Goal: Navigation & Orientation: Find specific page/section

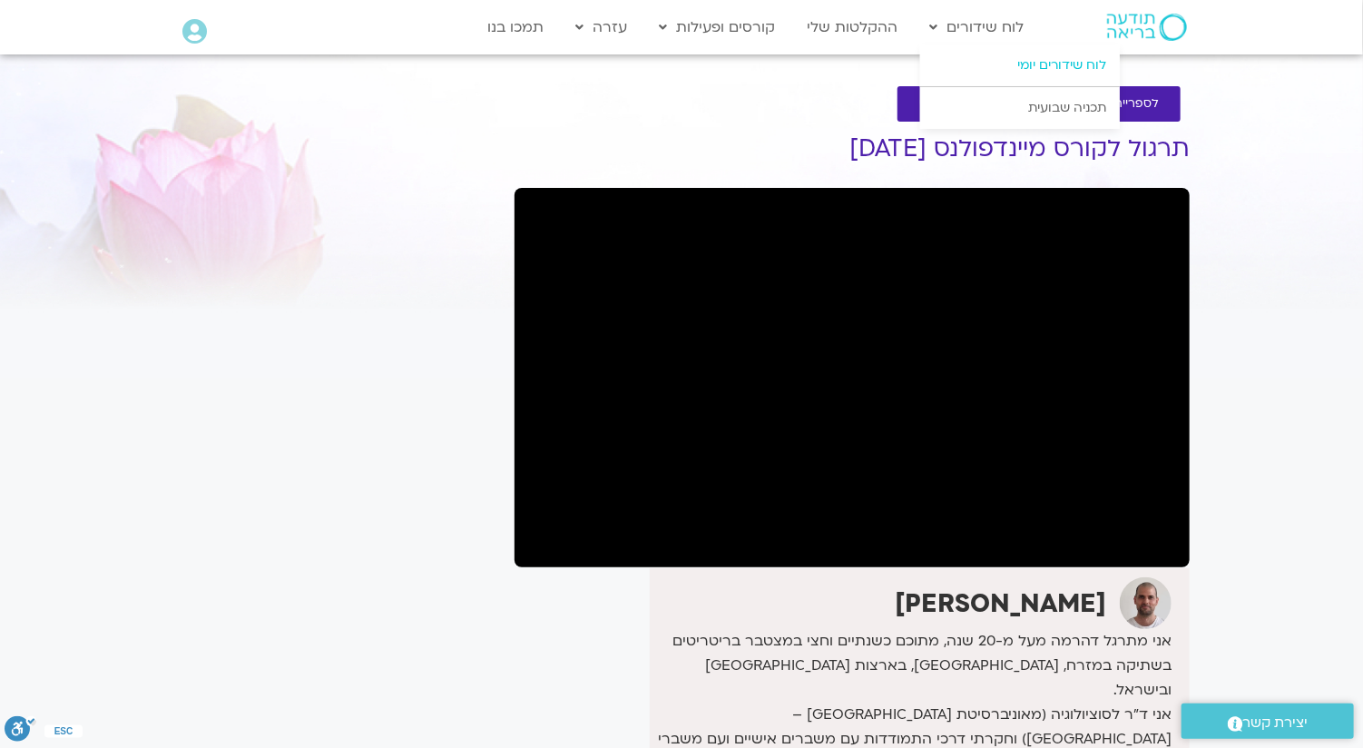
click at [1029, 55] on link "לוח שידורים יומי" at bounding box center [1020, 65] width 200 height 42
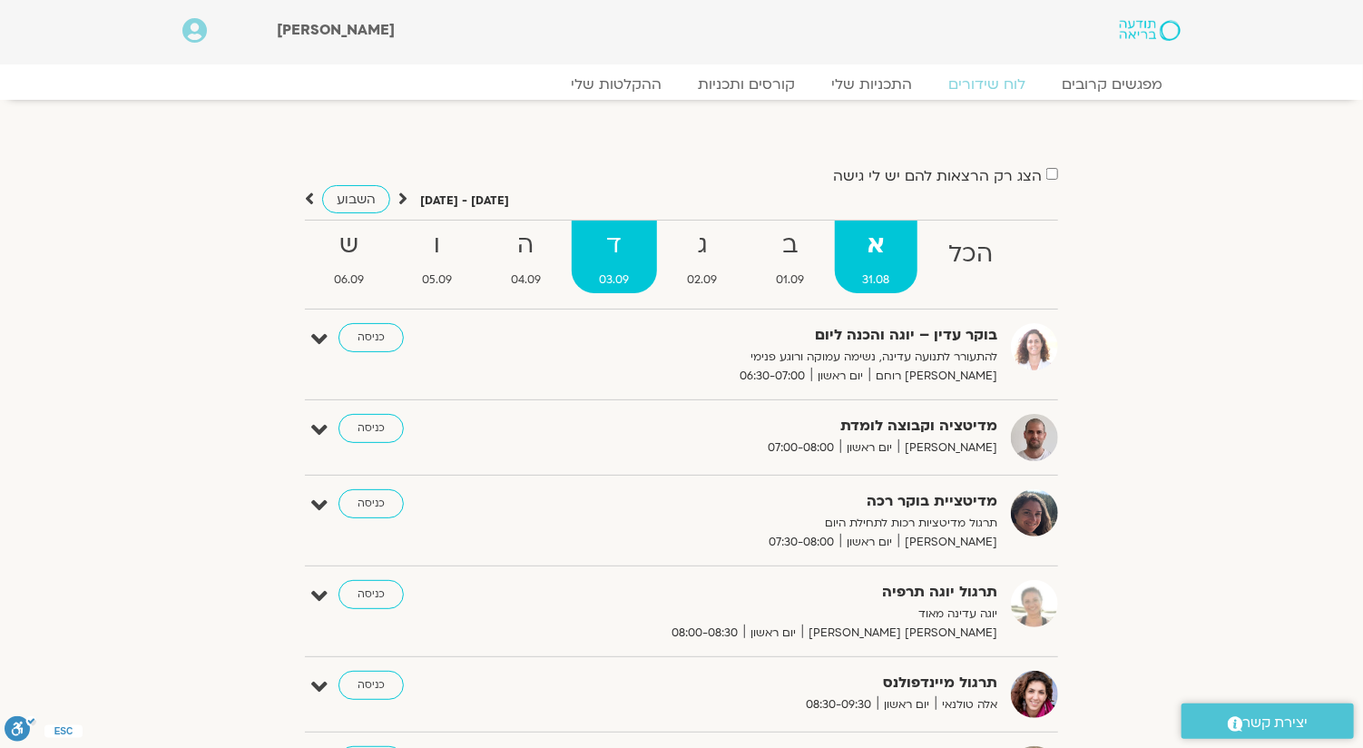
click at [616, 235] on strong "ד" at bounding box center [614, 245] width 84 height 41
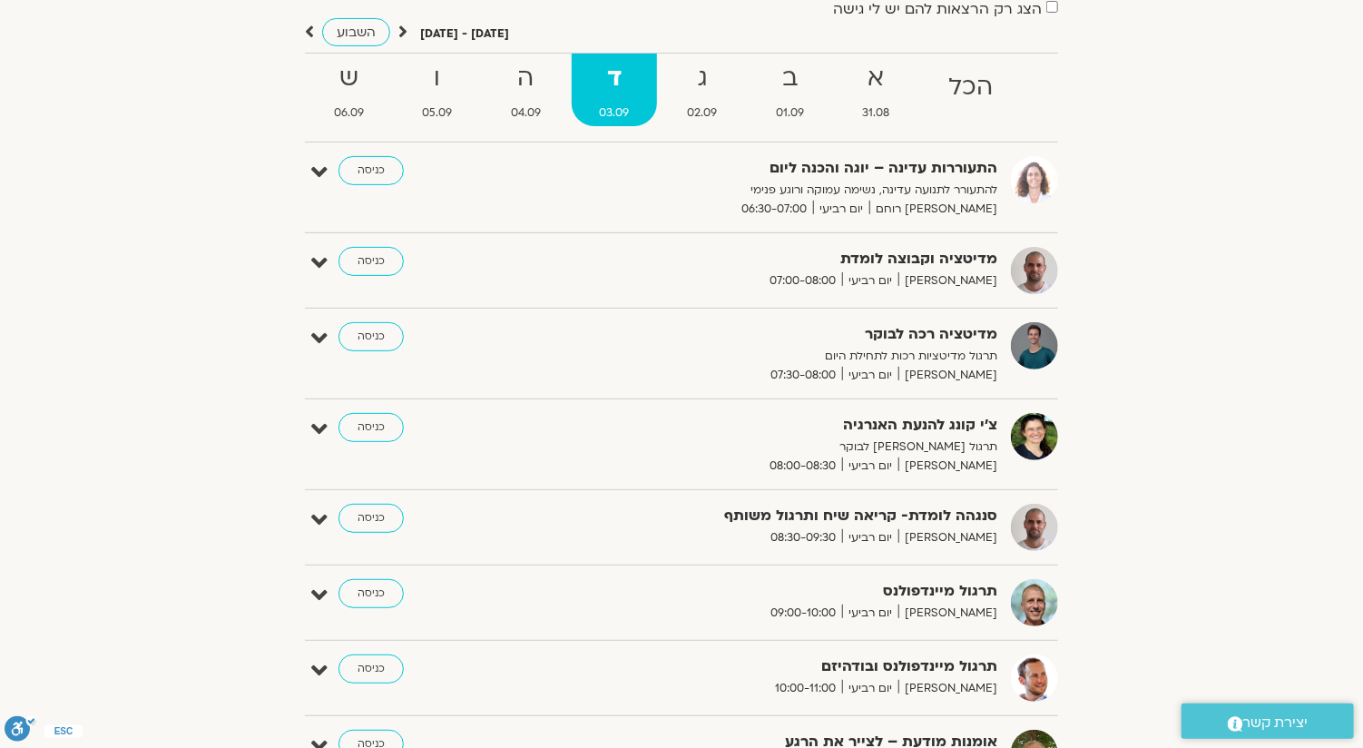
scroll to position [91, 0]
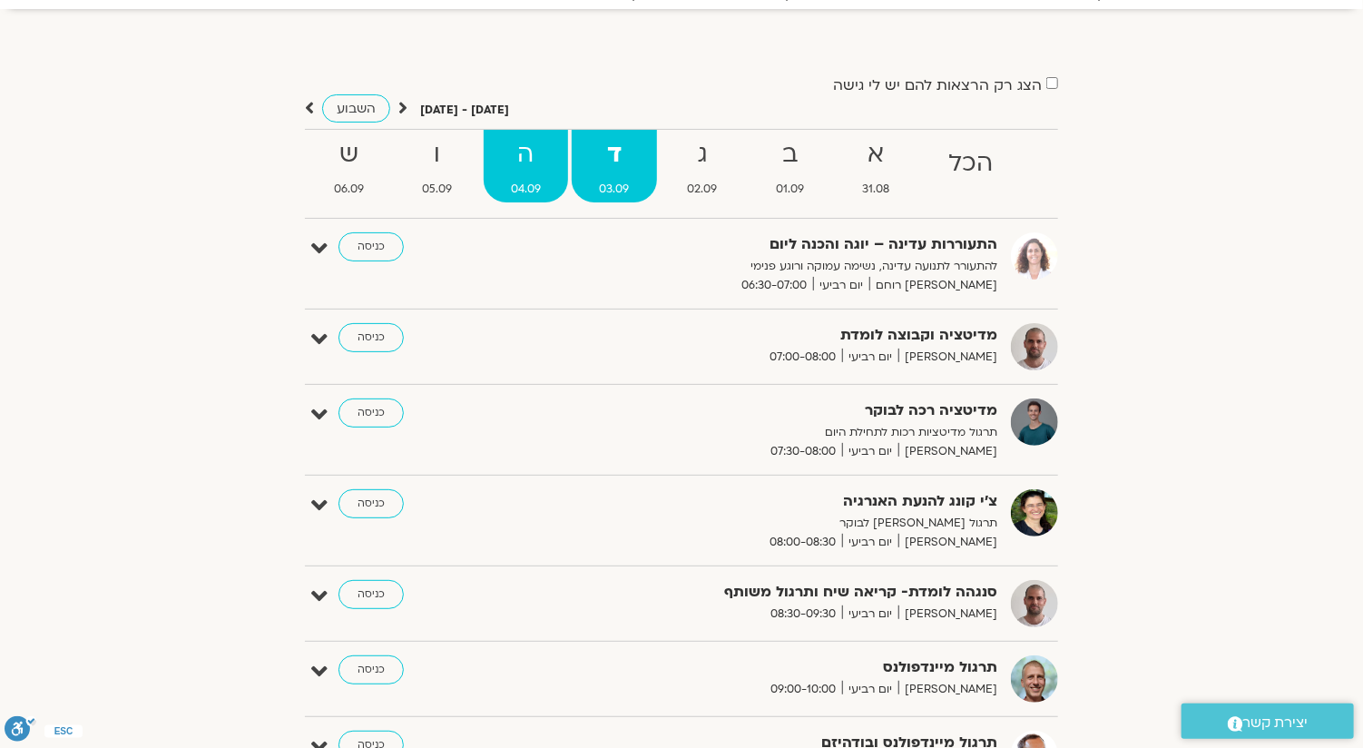
click at [551, 189] on span "04.09" at bounding box center [526, 189] width 84 height 19
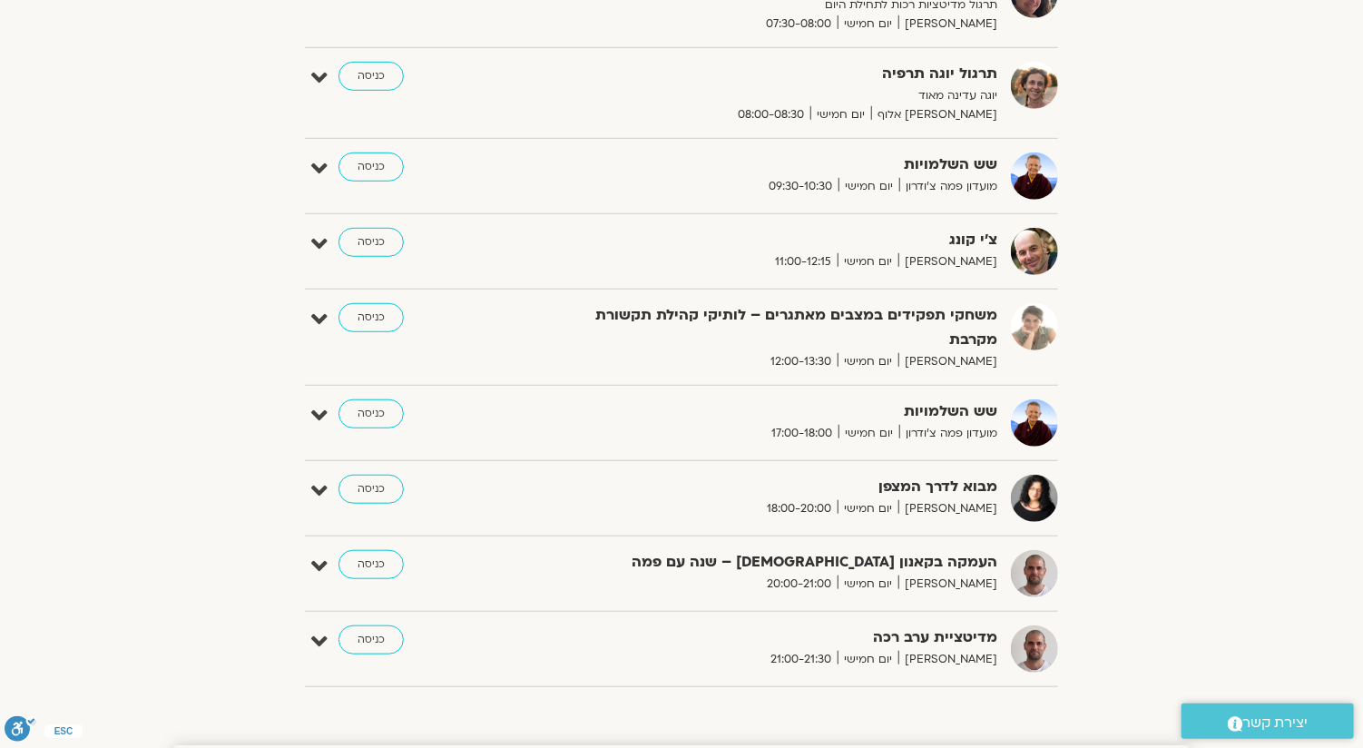
scroll to position [545, 0]
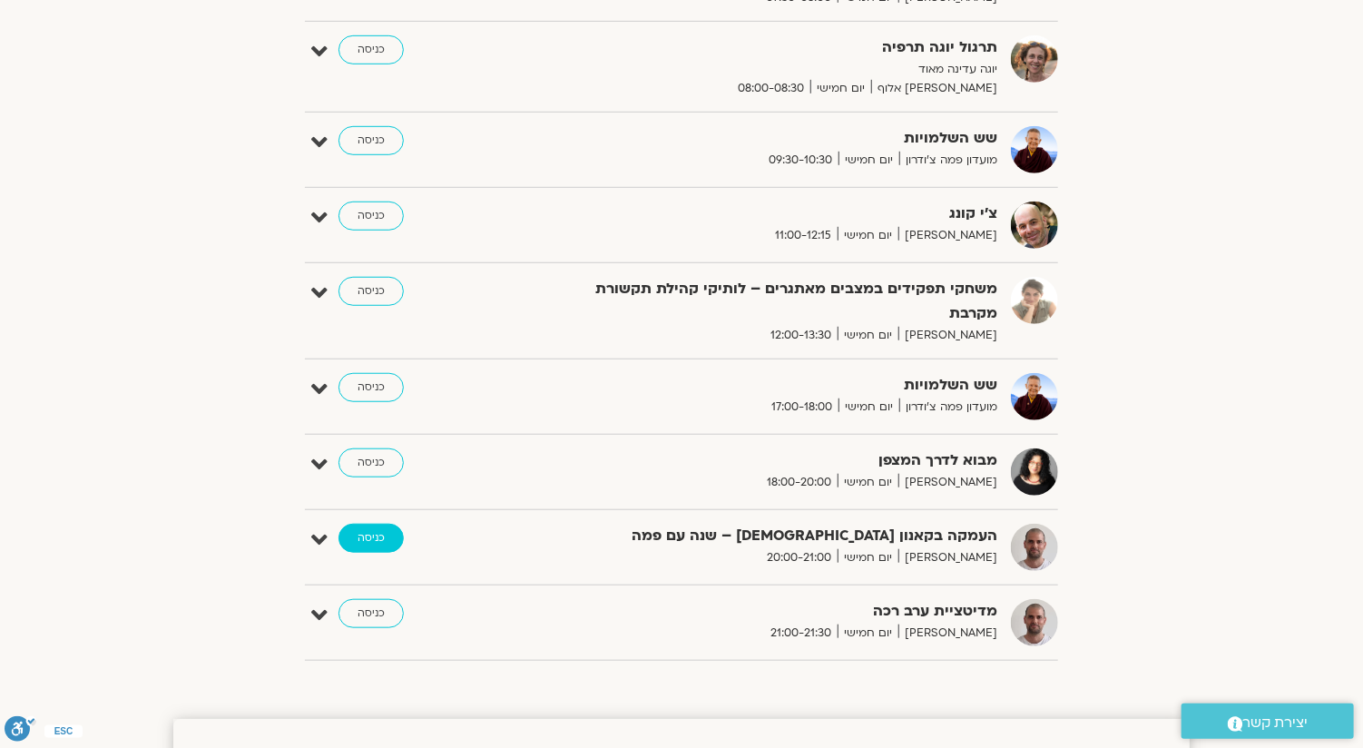
click at [373, 528] on link "כניסה" at bounding box center [371, 538] width 65 height 29
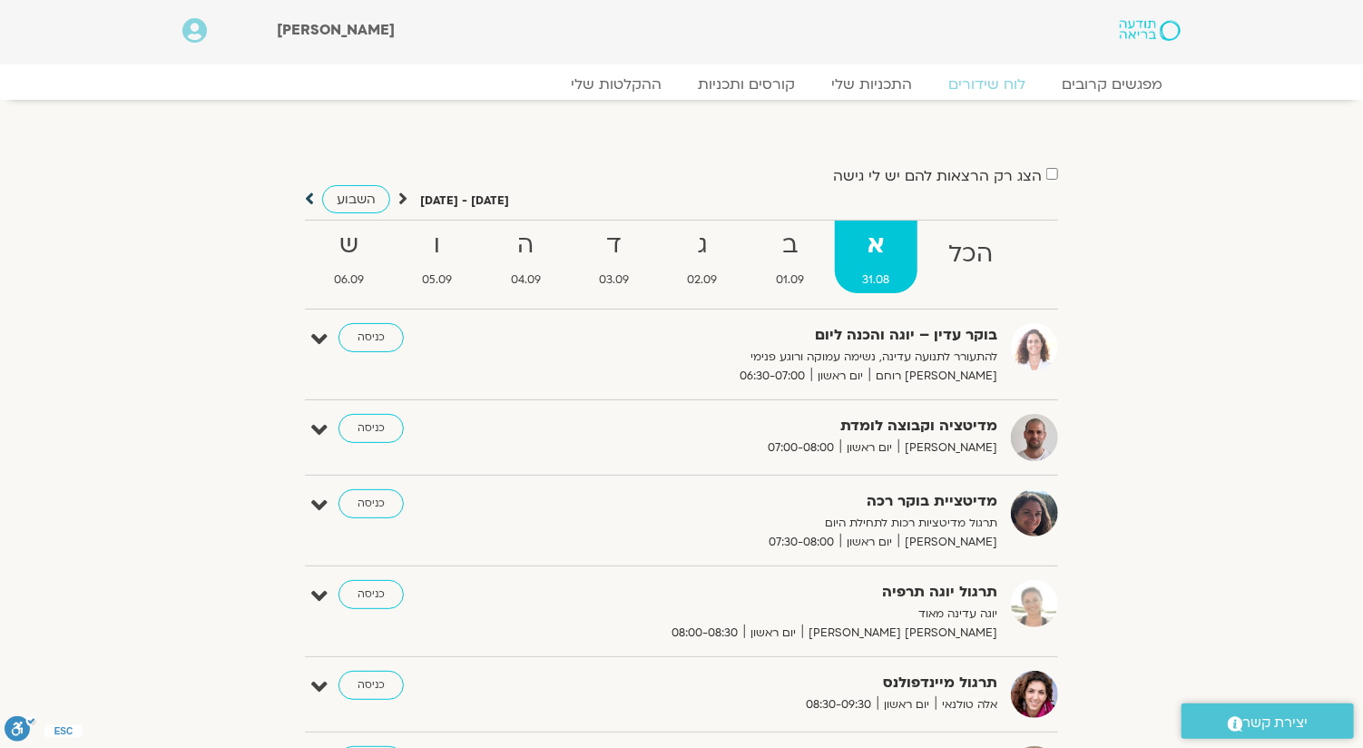
click at [309, 199] on icon at bounding box center [309, 199] width 9 height 18
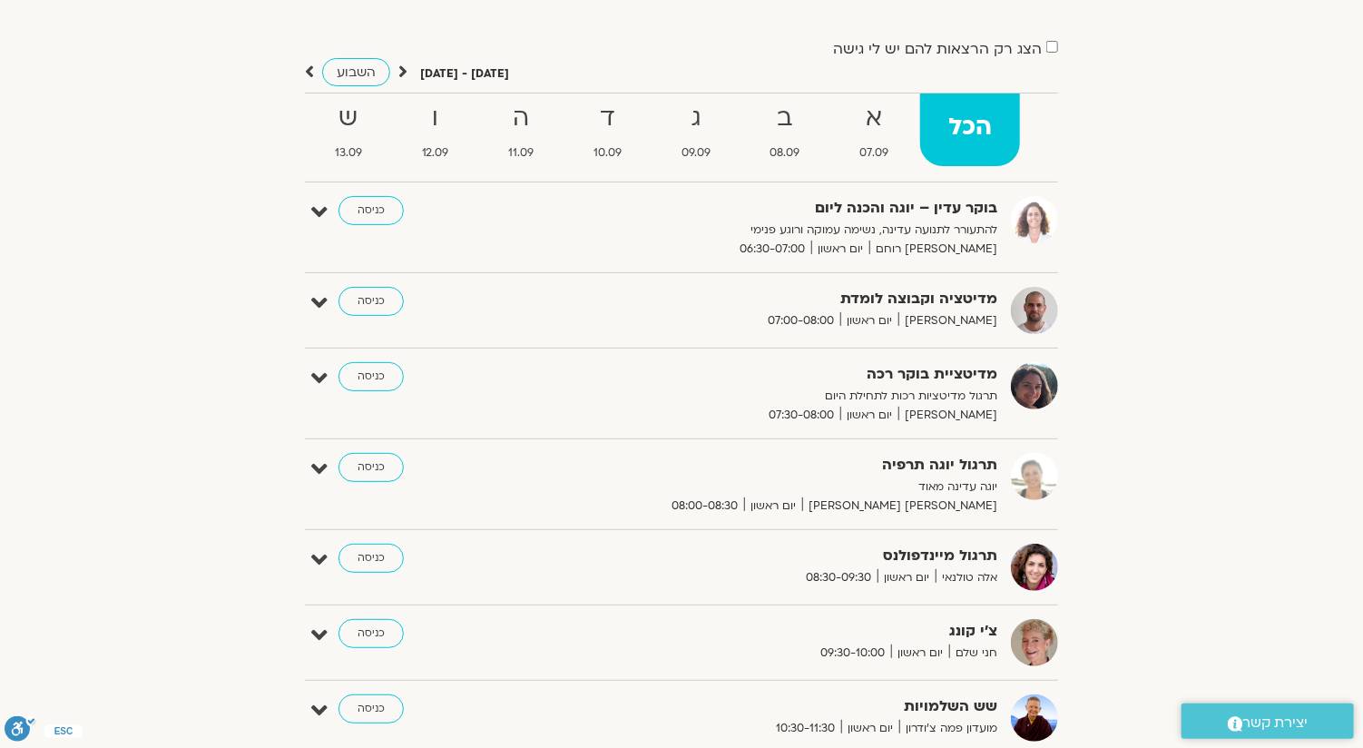
scroll to position [91, 0]
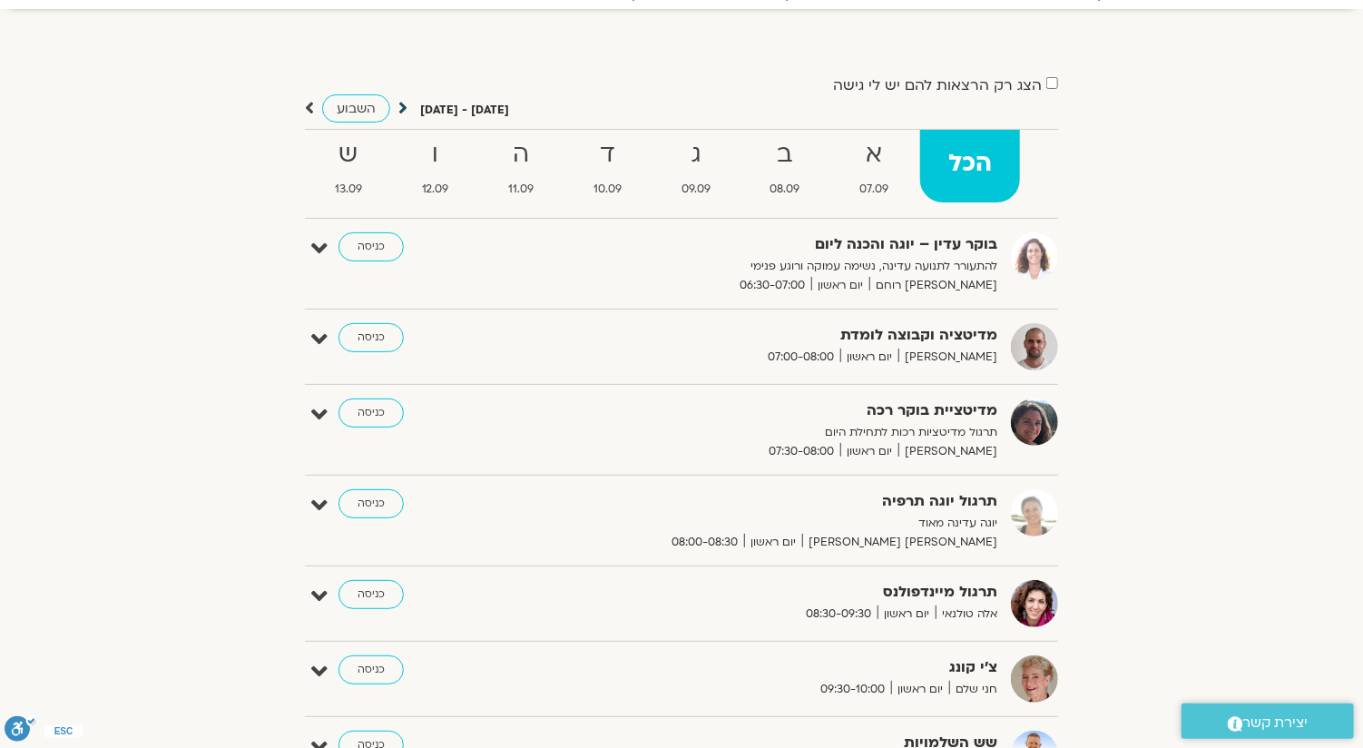
click at [399, 115] on icon at bounding box center [403, 108] width 9 height 18
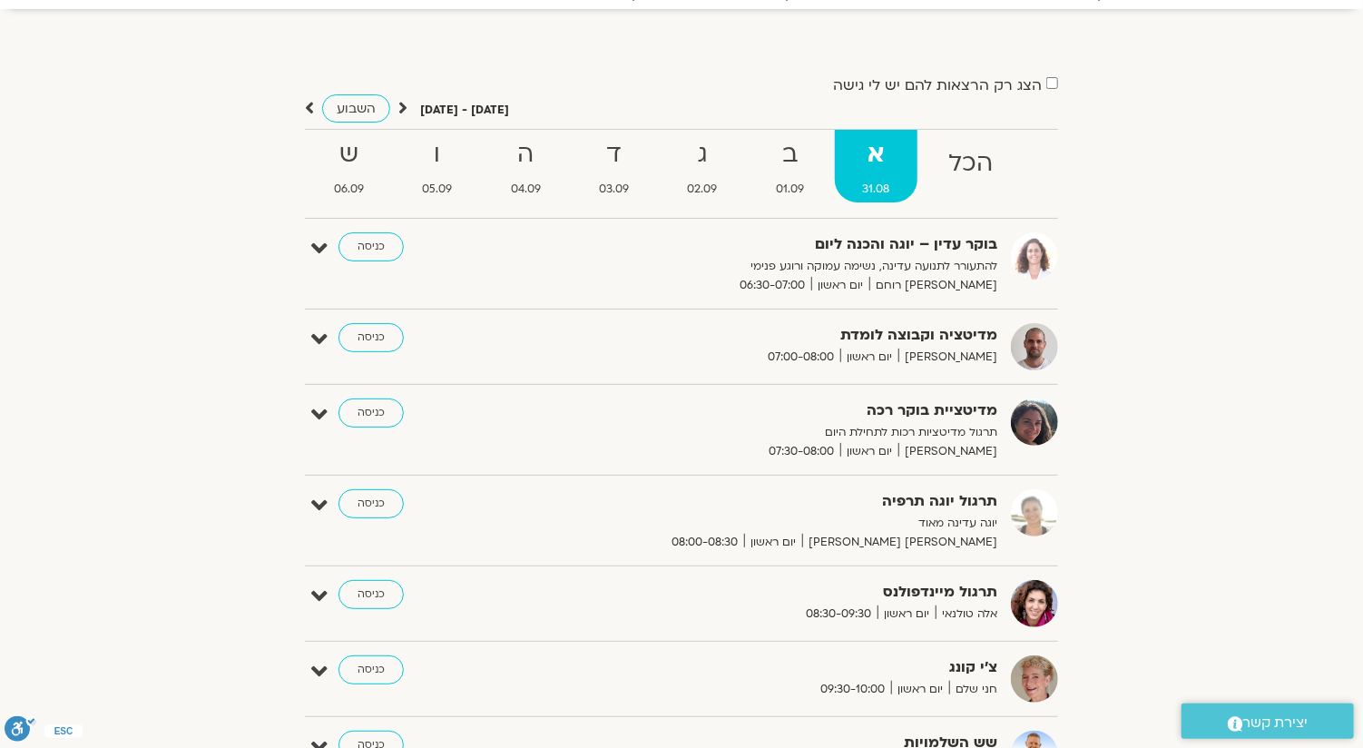
click at [399, 115] on icon at bounding box center [403, 108] width 9 height 18
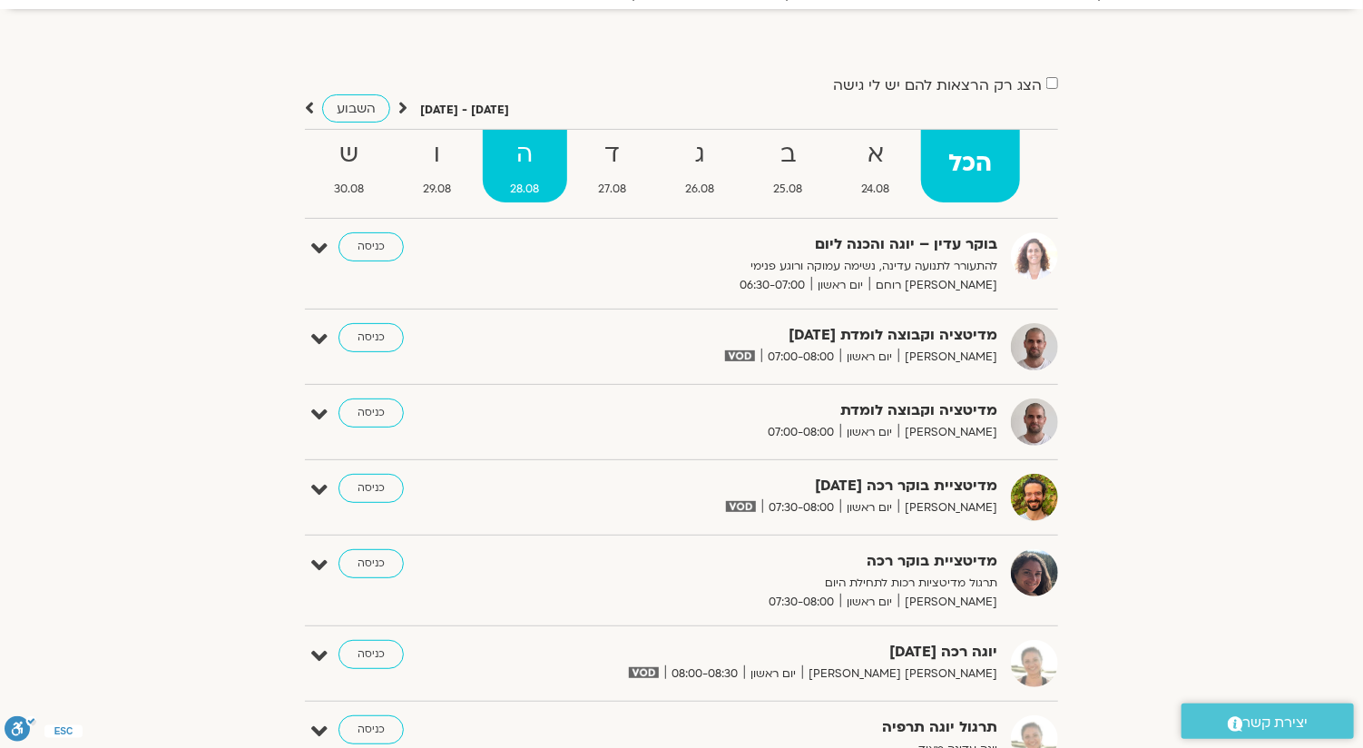
click at [505, 156] on strong "ה" at bounding box center [525, 154] width 84 height 41
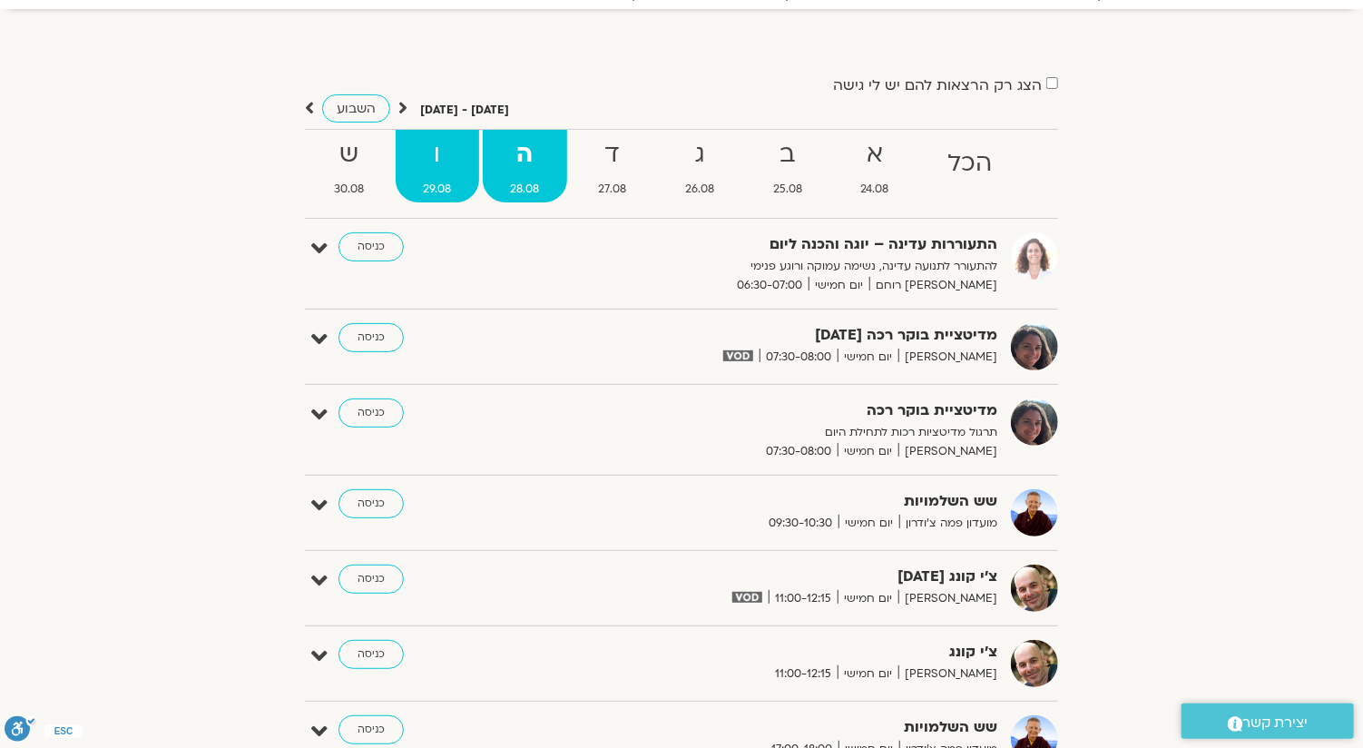
click at [451, 166] on strong "ו" at bounding box center [438, 154] width 84 height 41
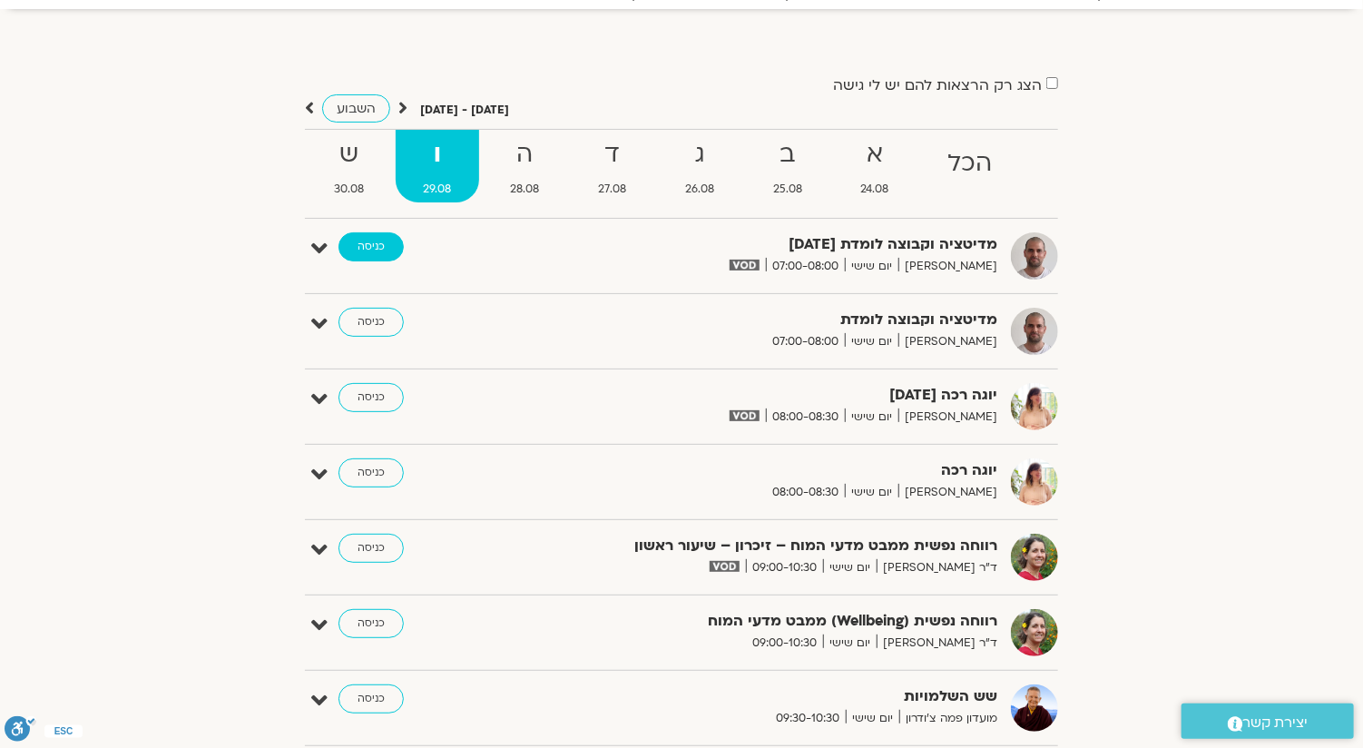
click at [381, 244] on link "כניסה" at bounding box center [371, 246] width 65 height 29
